Goal: Information Seeking & Learning: Learn about a topic

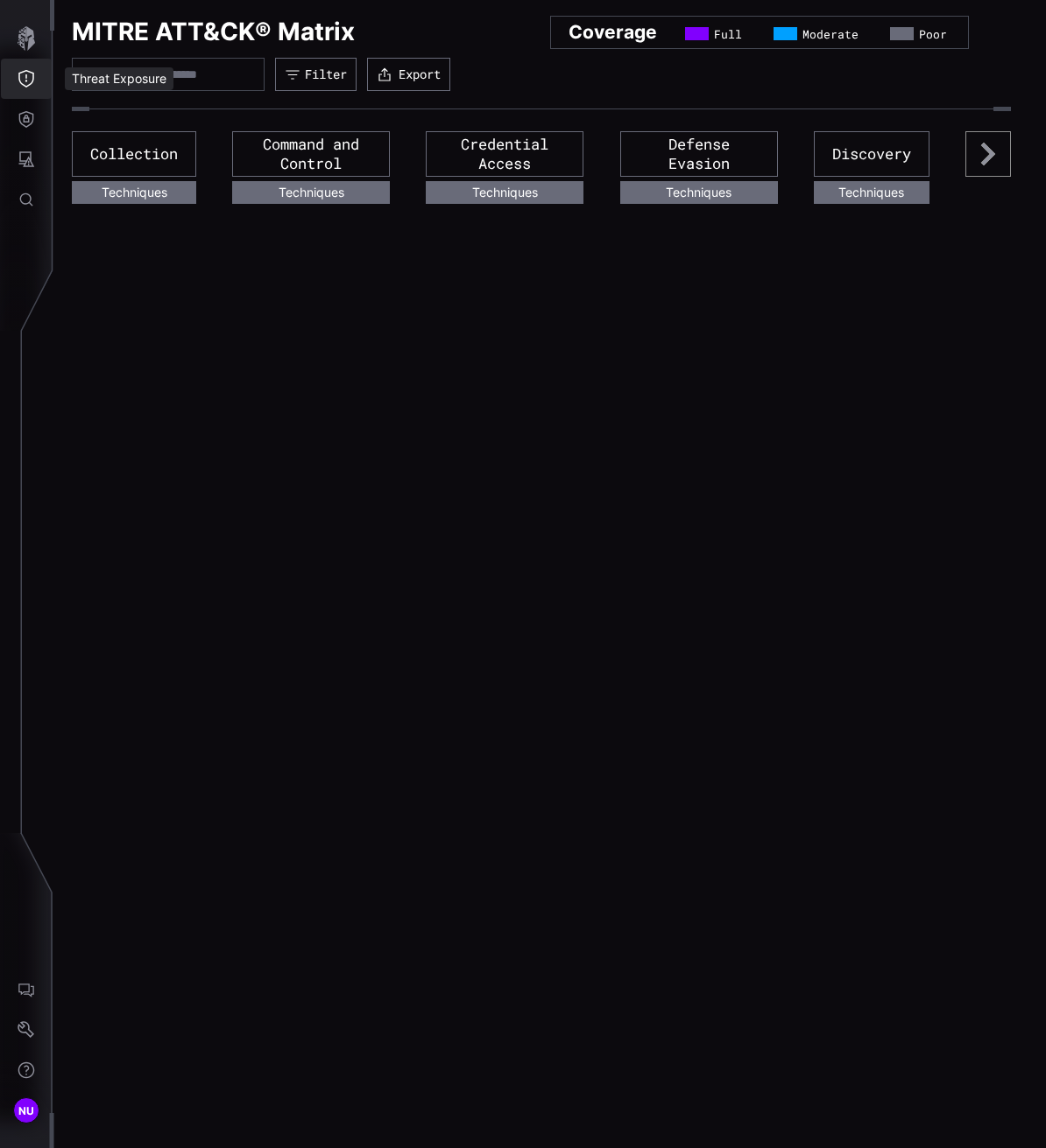
click at [23, 37] on icon "button" at bounding box center [26, 37] width 24 height 24
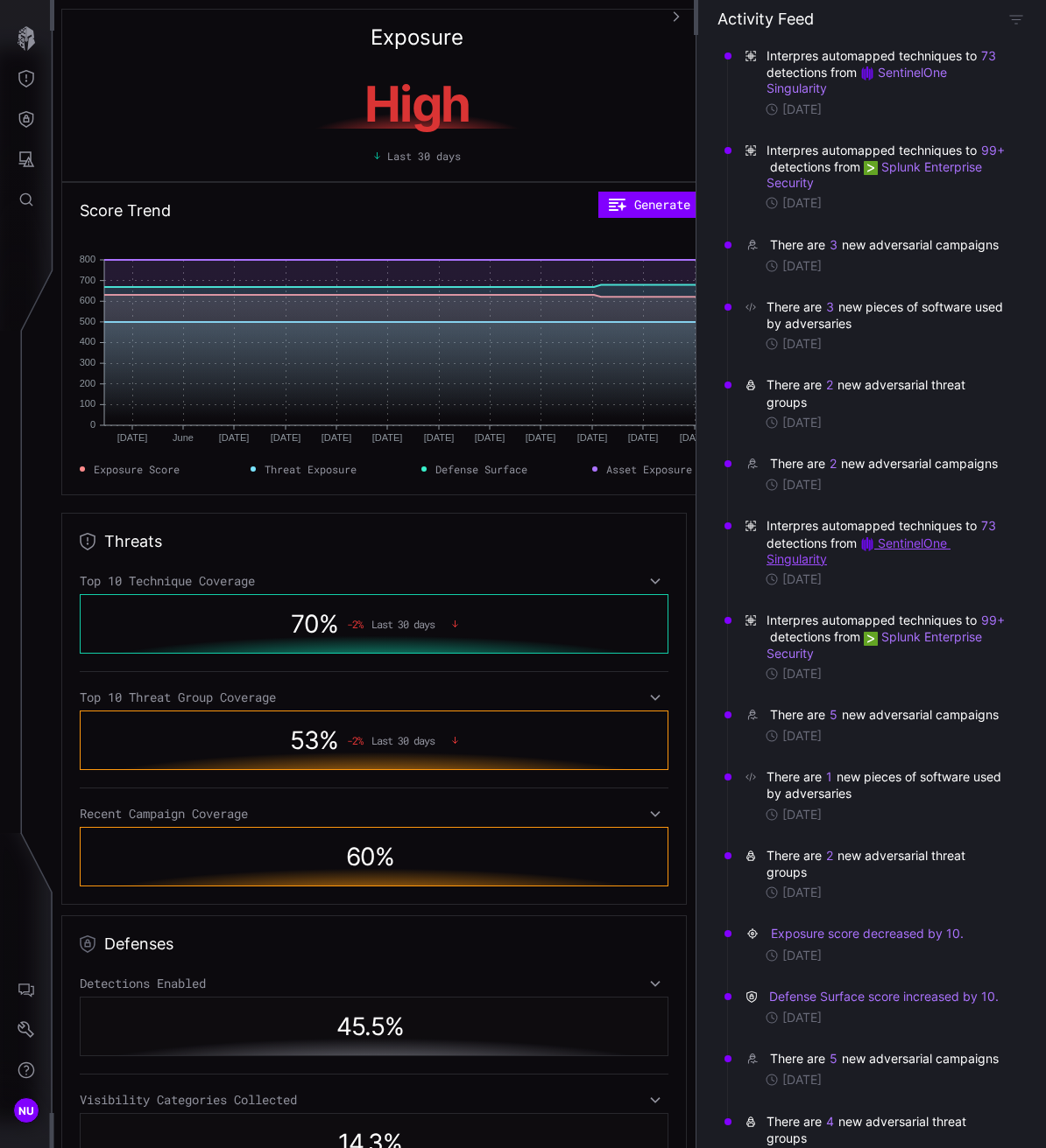
click at [888, 566] on link "SentinelOne Singularity" at bounding box center [858, 551] width 184 height 30
click at [836, 244] on button "3" at bounding box center [833, 245] width 10 height 18
